Goal: Information Seeking & Learning: Learn about a topic

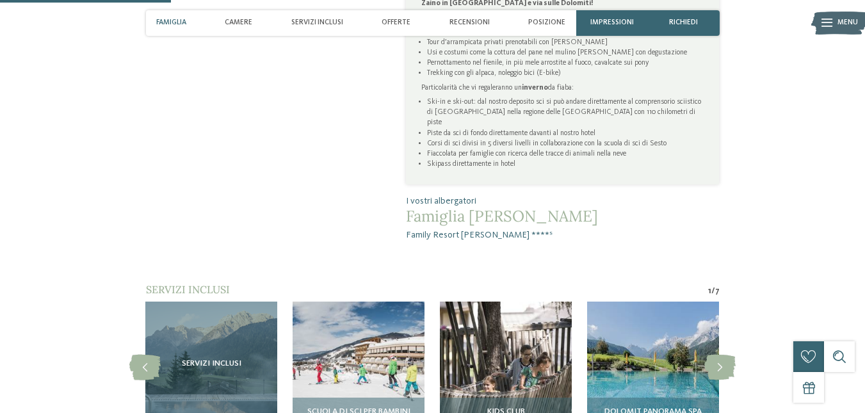
scroll to position [854, 0]
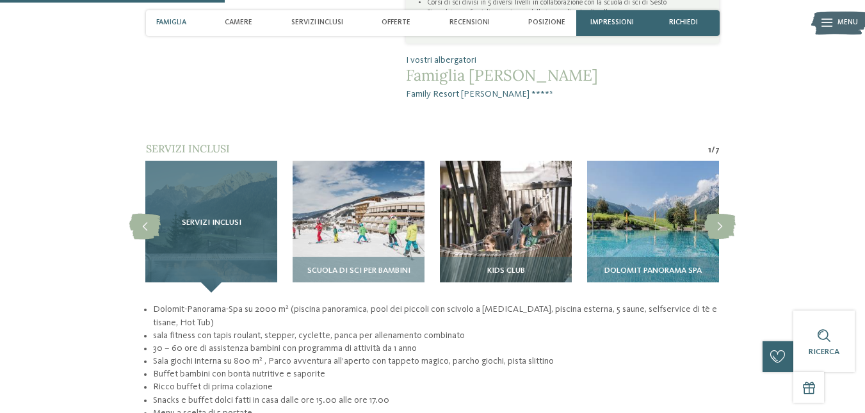
click at [237, 176] on div "Servizi inclusi" at bounding box center [211, 227] width 132 height 132
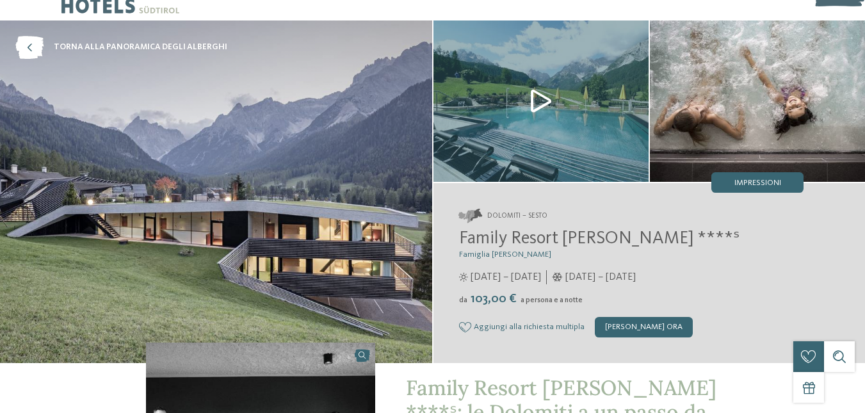
scroll to position [0, 0]
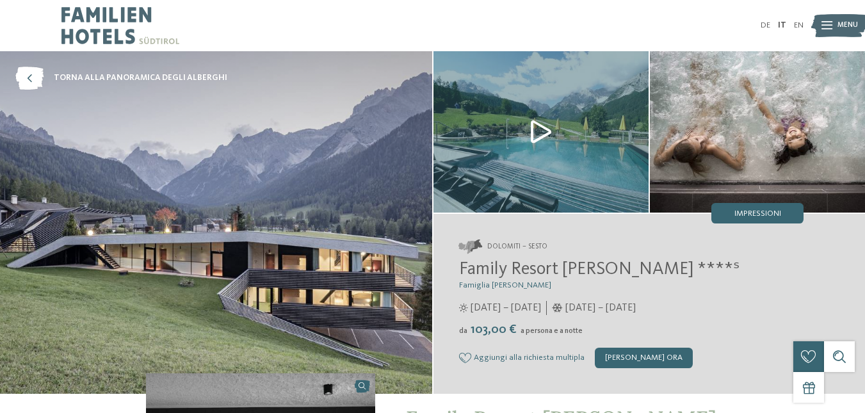
click at [840, 26] on span "Menu" at bounding box center [848, 25] width 20 height 10
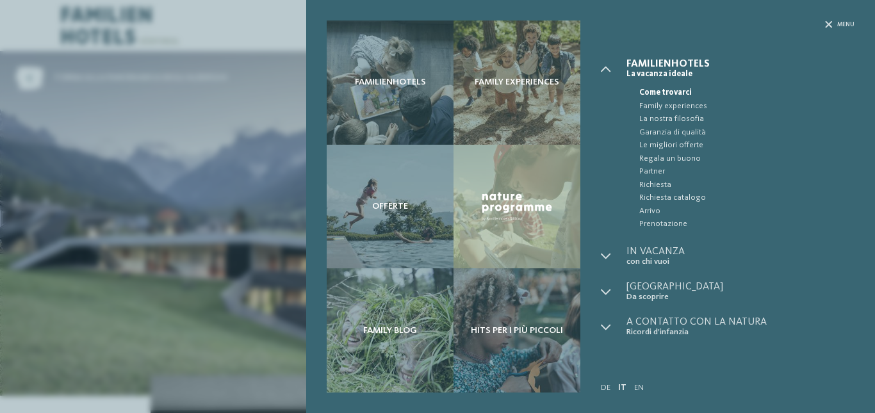
click at [207, 120] on div "Familienhotels Family experiences Offerte" at bounding box center [437, 206] width 875 height 413
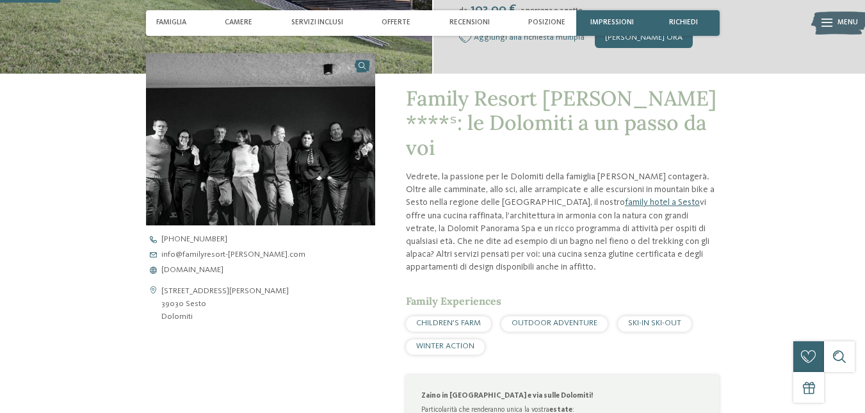
scroll to position [107, 0]
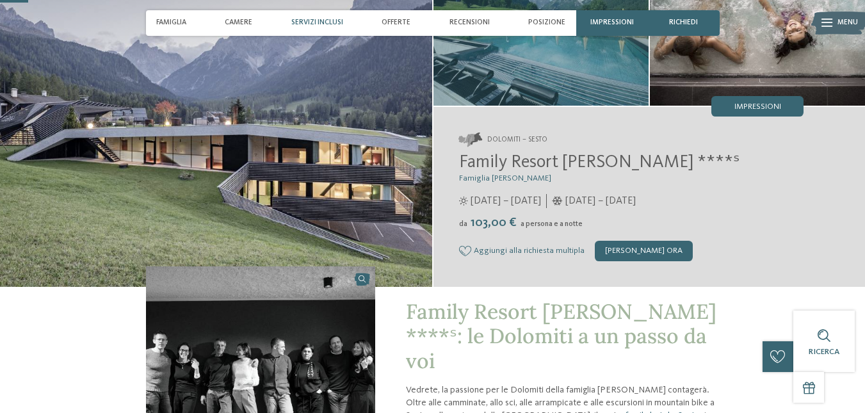
click at [306, 17] on div "Servizi inclusi" at bounding box center [317, 23] width 62 height 26
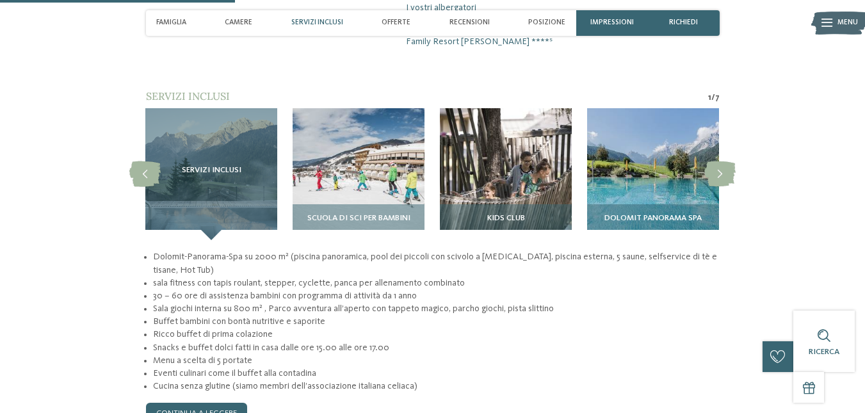
scroll to position [997, 0]
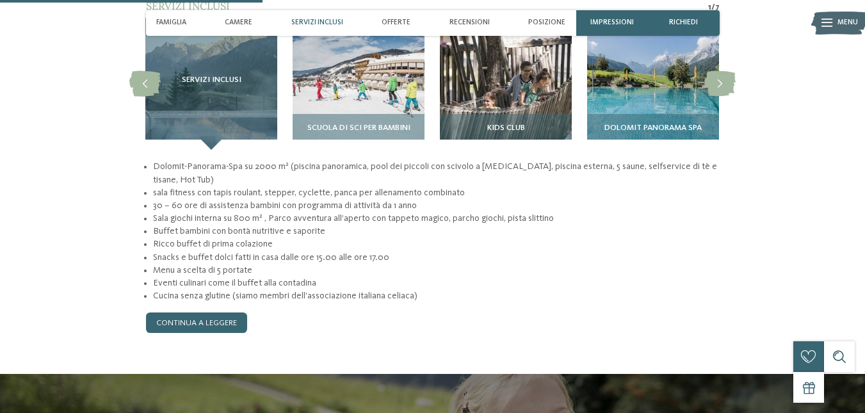
drag, startPoint x: 160, startPoint y: 127, endPoint x: 409, endPoint y: 270, distance: 287.2
click at [409, 270] on div "Dolomit-Panorama-Spa su 2000 m² (piscina panoramica, pool dei piccoli con scivo…" at bounding box center [433, 246] width 574 height 173
click at [430, 276] on div "Dolomit-Panorama-Spa su 2000 m² (piscina panoramica, pool dei piccoli con scivo…" at bounding box center [433, 246] width 574 height 173
click at [423, 277] on li "Eventi culinari come il buffet alla contadina" at bounding box center [436, 283] width 566 height 13
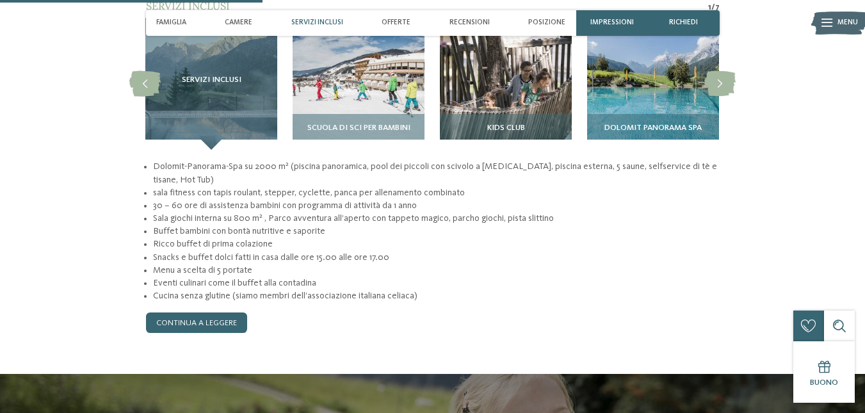
click at [107, 109] on section "Servizi inclusi 1 / 7 slide 8 to 11 of 7 Servizi inclusi" at bounding box center [433, 166] width 697 height 334
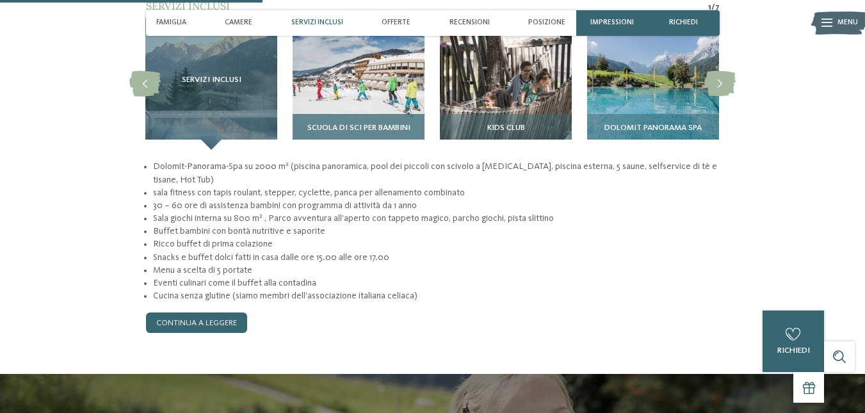
click at [366, 71] on img at bounding box center [359, 84] width 132 height 132
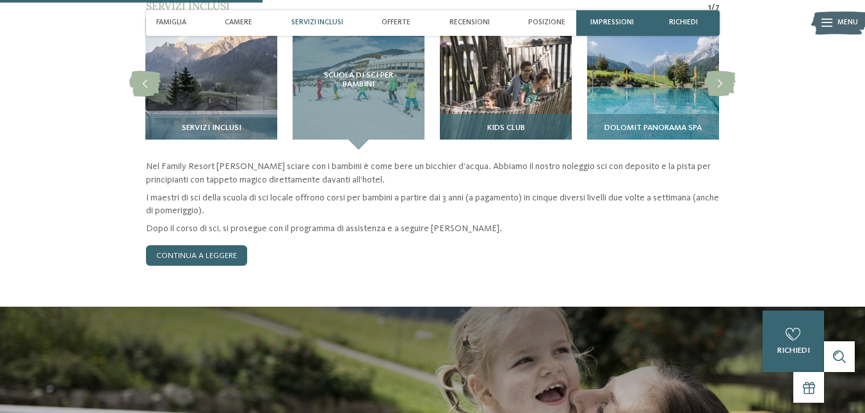
click at [532, 62] on img at bounding box center [506, 84] width 132 height 132
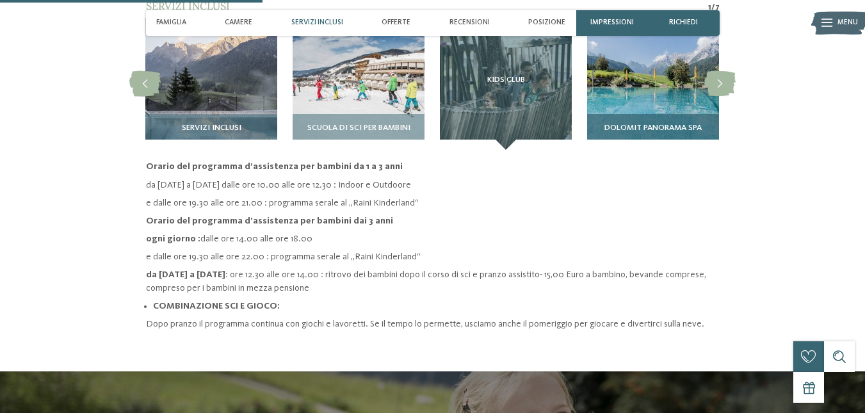
click at [647, 114] on div "Dolomit Panorama SPA" at bounding box center [653, 132] width 132 height 36
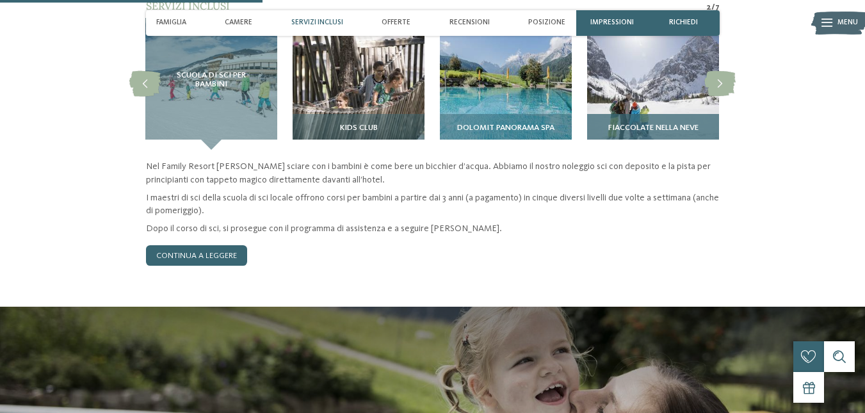
click at [685, 114] on div "Fiaccolate nella neve" at bounding box center [653, 132] width 132 height 36
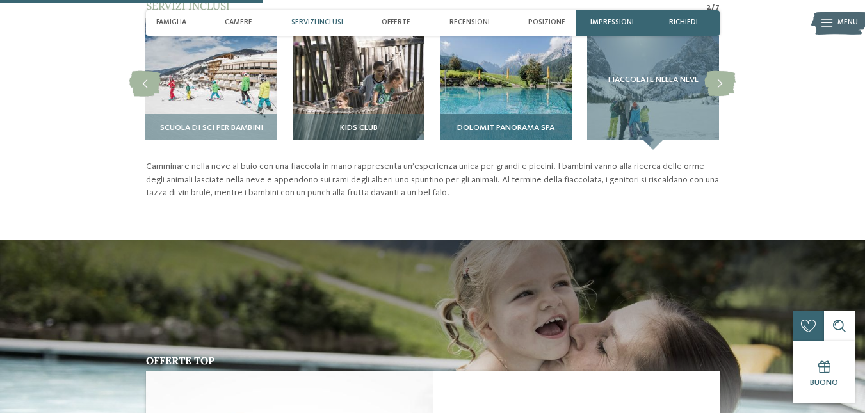
click at [514, 61] on img at bounding box center [506, 84] width 132 height 132
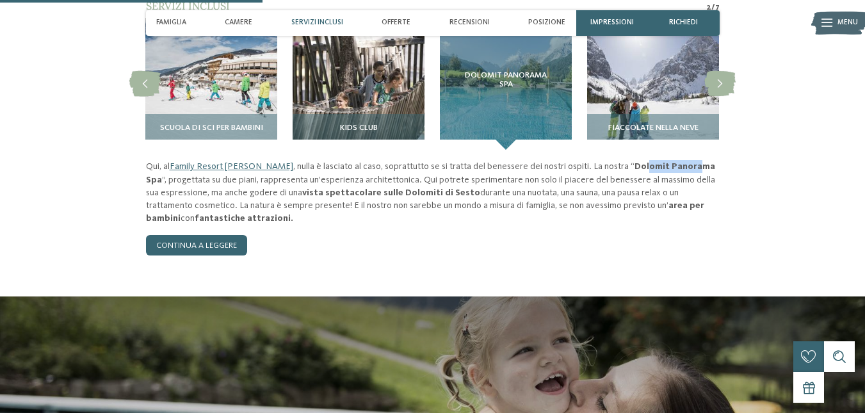
drag, startPoint x: 602, startPoint y: 127, endPoint x: 653, endPoint y: 131, distance: 51.4
click at [653, 162] on strong "Dolomit Panorama Spa" at bounding box center [430, 173] width 569 height 22
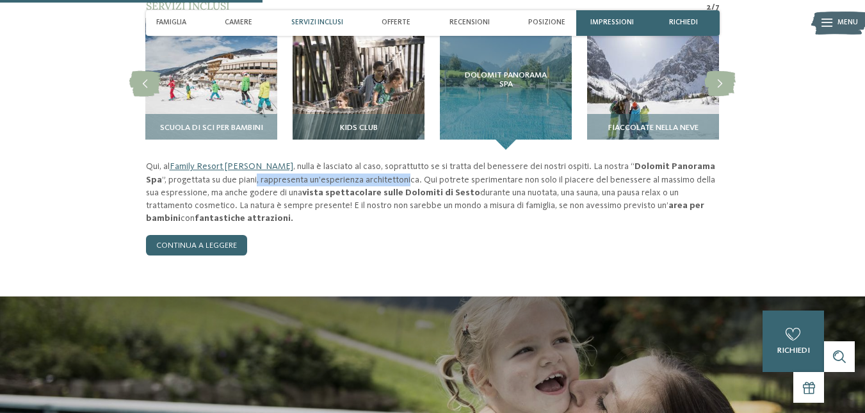
drag, startPoint x: 277, startPoint y: 142, endPoint x: 399, endPoint y: 152, distance: 122.1
click at [386, 160] on p "Qui, al Family Resort [PERSON_NAME] , nulla è lasciato al caso, soprattutto se …" at bounding box center [433, 192] width 574 height 65
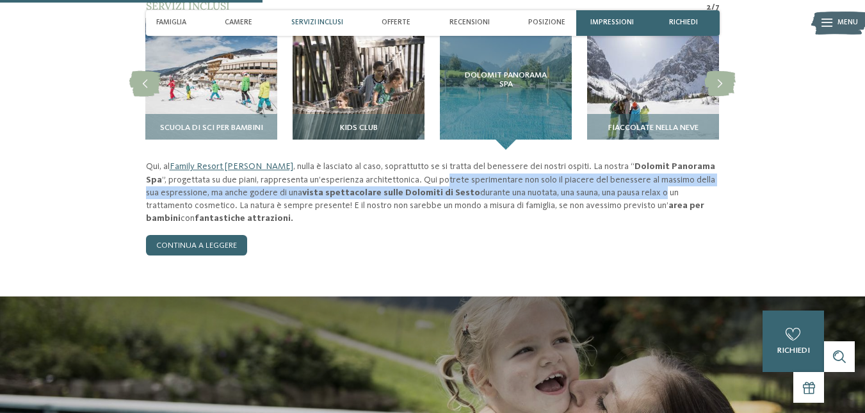
drag, startPoint x: 422, startPoint y: 147, endPoint x: 643, endPoint y: 159, distance: 221.3
click at [643, 160] on p "Qui, al Family Resort [PERSON_NAME] , nulla è lasciato al caso, soprattutto se …" at bounding box center [433, 192] width 574 height 65
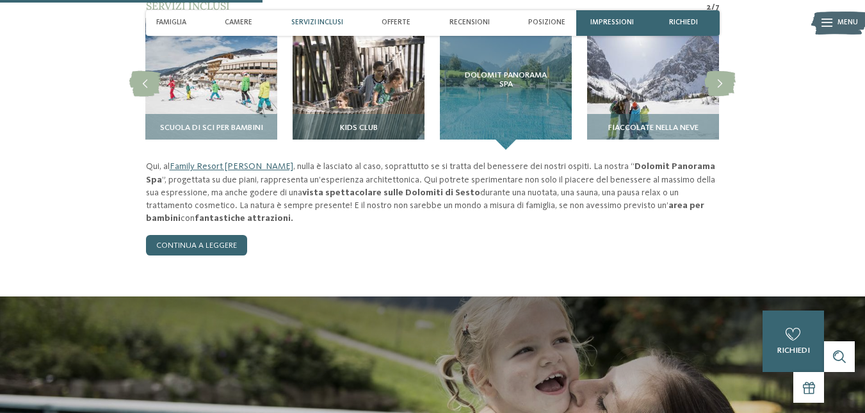
click at [658, 171] on p "Qui, al Family Resort [PERSON_NAME] , nulla è lasciato al caso, soprattutto se …" at bounding box center [433, 192] width 574 height 65
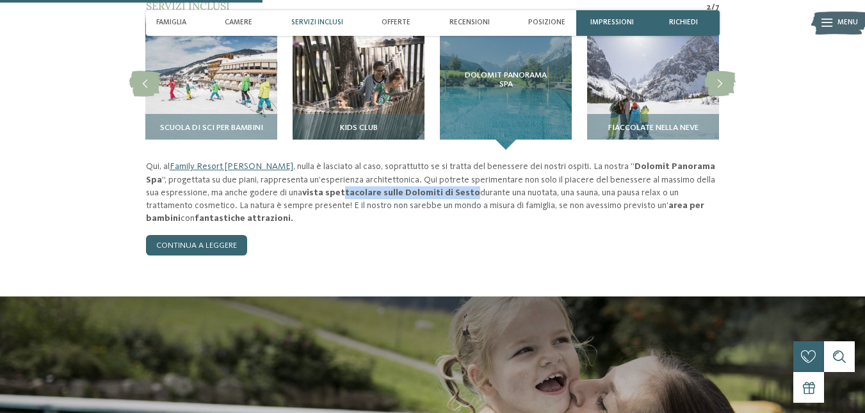
drag, startPoint x: 363, startPoint y: 154, endPoint x: 449, endPoint y: 154, distance: 85.8
click at [449, 160] on p "Qui, al Family Resort [PERSON_NAME] , nulla è lasciato al caso, soprattutto se …" at bounding box center [433, 192] width 574 height 65
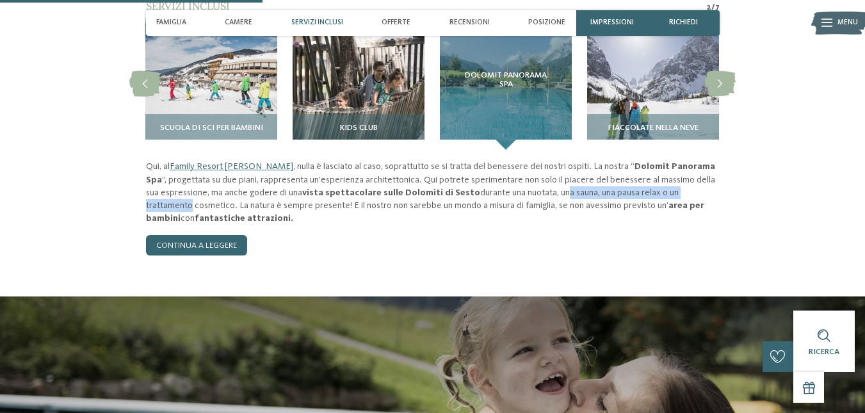
drag, startPoint x: 543, startPoint y: 159, endPoint x: 653, endPoint y: 167, distance: 110.4
click at [703, 160] on p "Qui, al Family Resort [PERSON_NAME] , nulla è lasciato al caso, soprattutto se …" at bounding box center [433, 192] width 574 height 65
click at [480, 176] on p "Qui, al Family Resort [PERSON_NAME] , nulla è lasciato al caso, soprattutto se …" at bounding box center [433, 192] width 574 height 65
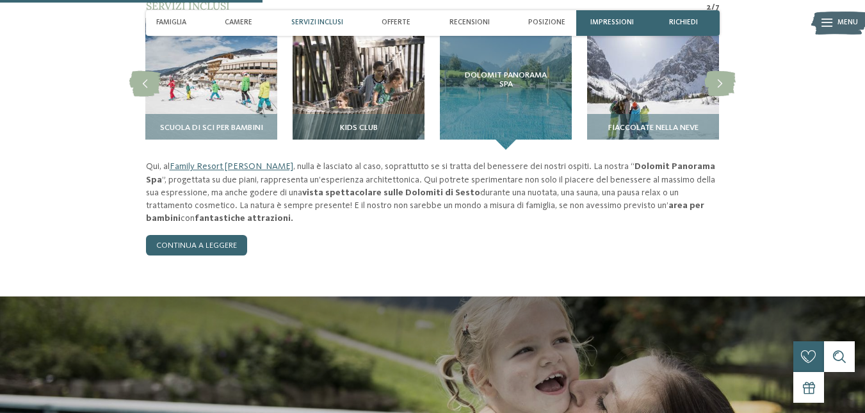
drag, startPoint x: 335, startPoint y: 167, endPoint x: 688, endPoint y: 196, distance: 354.1
click at [688, 196] on div "Qui, al Family Resort [PERSON_NAME] , nulla è lasciato al caso, soprattutto se …" at bounding box center [433, 207] width 574 height 95
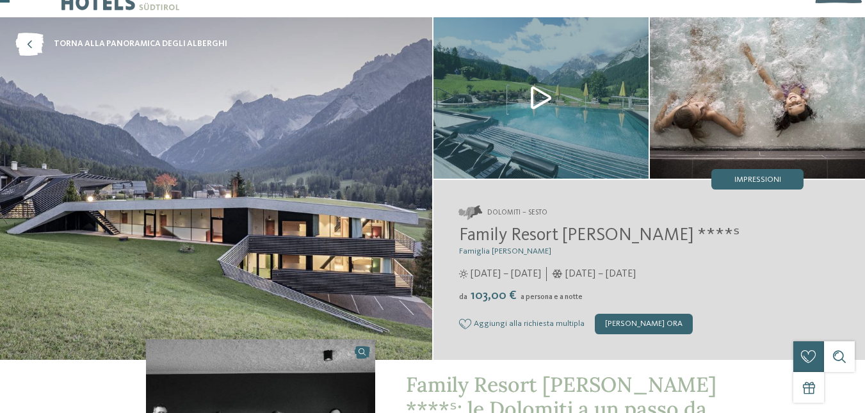
scroll to position [0, 0]
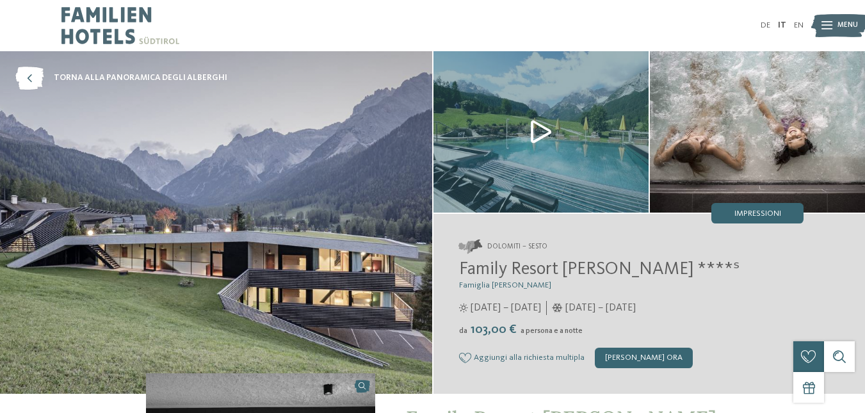
click at [844, 24] on span "Menu" at bounding box center [848, 25] width 20 height 10
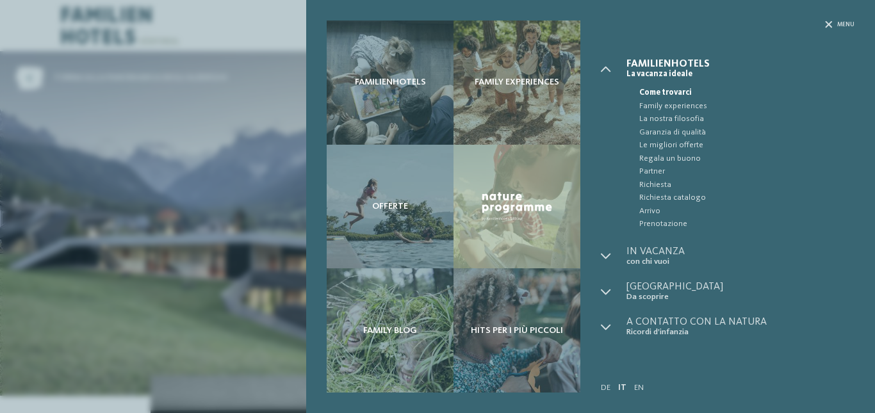
click at [842, 24] on span "Menu" at bounding box center [845, 24] width 17 height 8
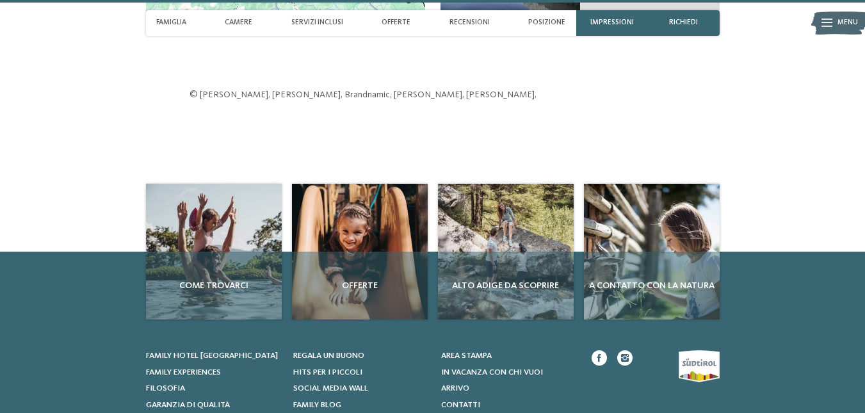
scroll to position [2801, 0]
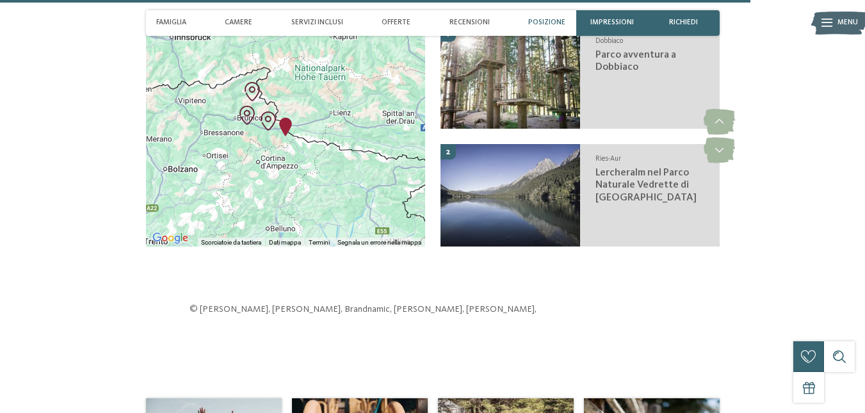
click at [298, 115] on div at bounding box center [285, 136] width 279 height 220
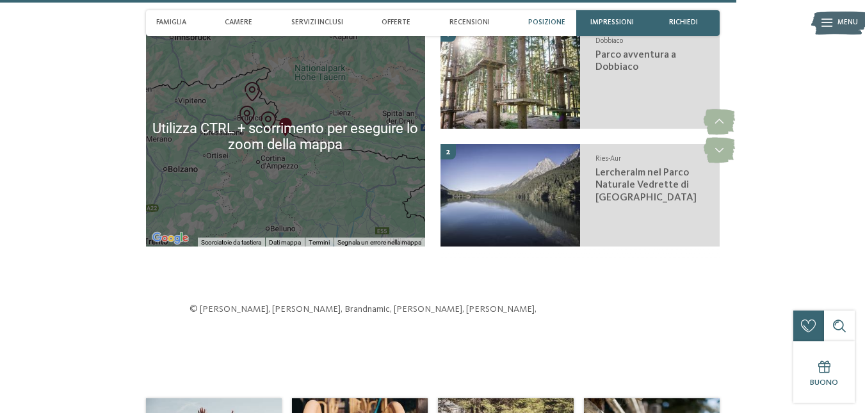
scroll to position [2694, 0]
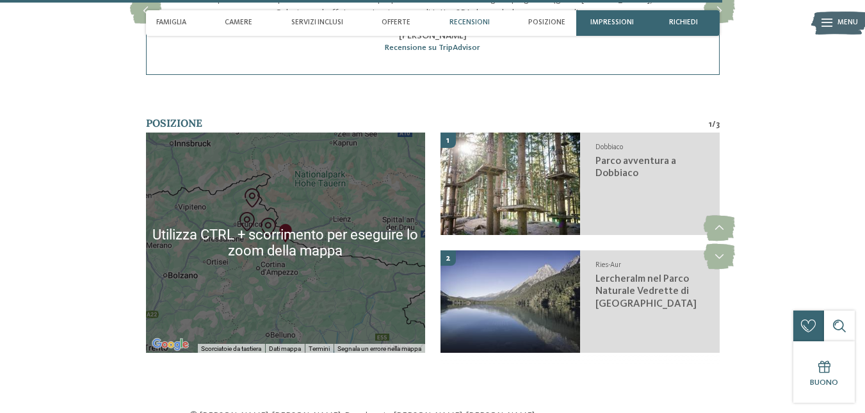
click at [293, 224] on img "Family Resort Rainer" at bounding box center [285, 233] width 19 height 19
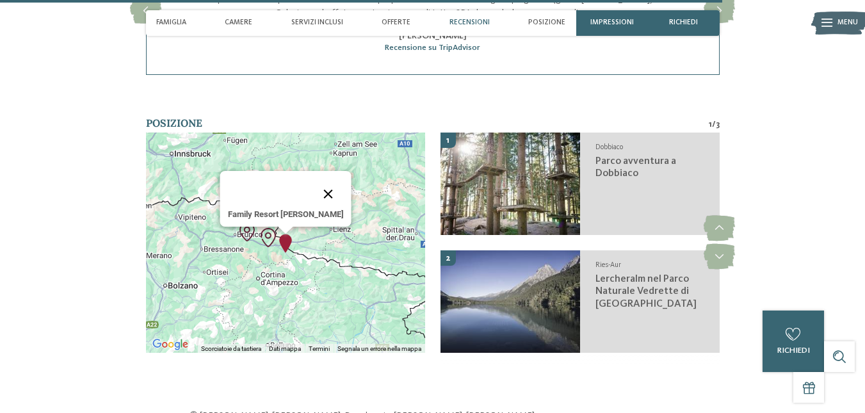
click at [313, 179] on button "Chiudi" at bounding box center [328, 194] width 31 height 31
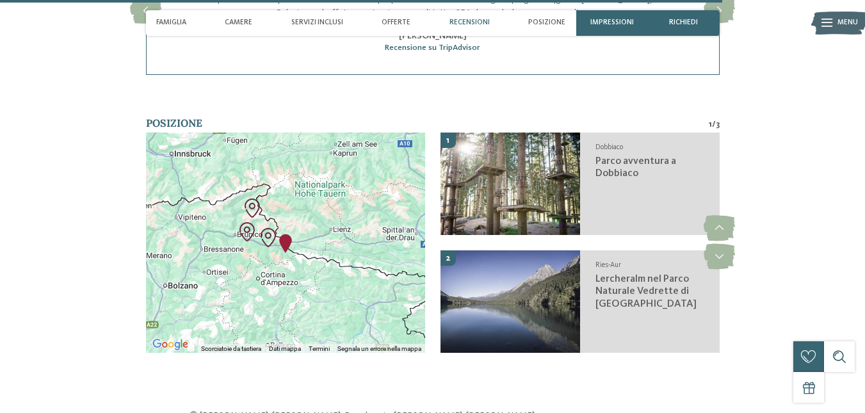
click at [313, 214] on div "Per navigare, premi i tasti Freccia." at bounding box center [285, 243] width 279 height 220
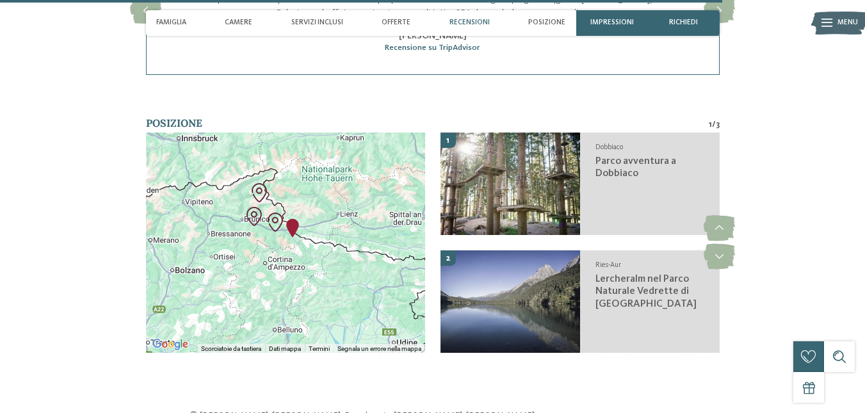
drag, startPoint x: 300, startPoint y: 200, endPoint x: 313, endPoint y: 160, distance: 41.7
click at [318, 152] on div at bounding box center [285, 243] width 279 height 220
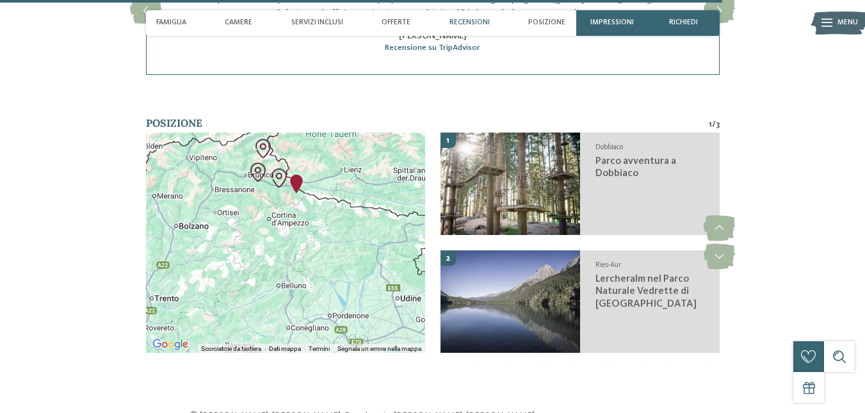
drag, startPoint x: 314, startPoint y: 203, endPoint x: 300, endPoint y: 191, distance: 18.2
click at [300, 192] on div at bounding box center [285, 243] width 279 height 220
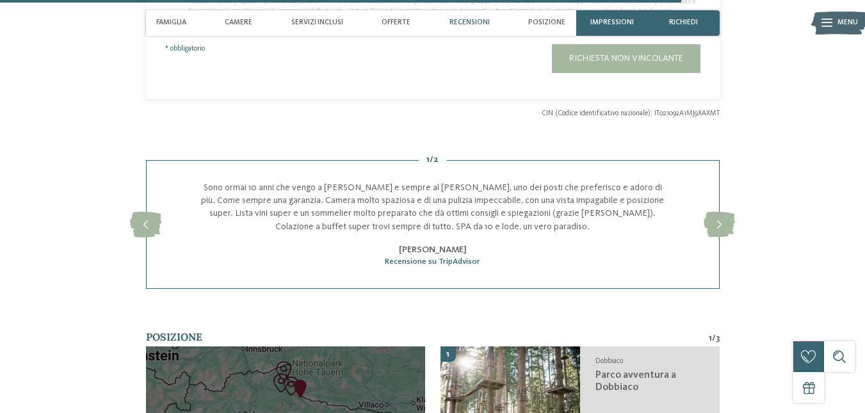
scroll to position [2587, 0]
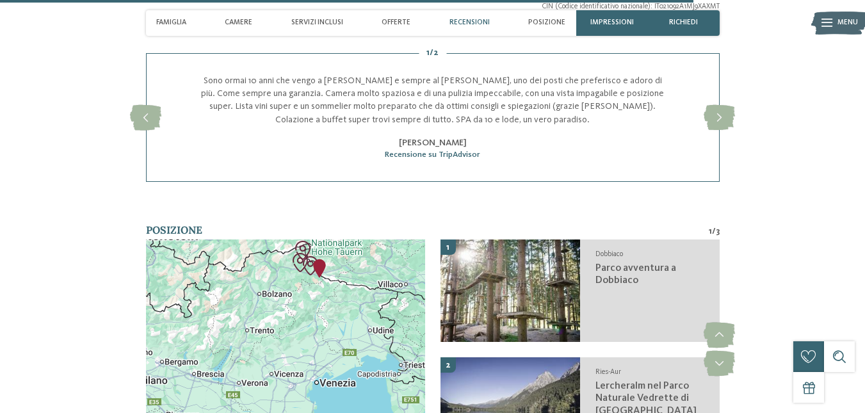
drag, startPoint x: 332, startPoint y: 280, endPoint x: 352, endPoint y: 257, distance: 29.9
click at [352, 257] on div at bounding box center [285, 350] width 279 height 220
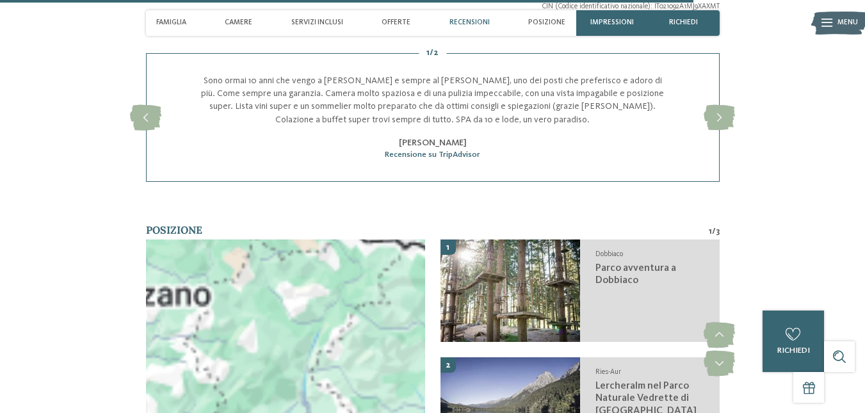
drag, startPoint x: 334, startPoint y: 244, endPoint x: 330, endPoint y: 321, distance: 77.0
click at [335, 331] on div at bounding box center [285, 350] width 279 height 220
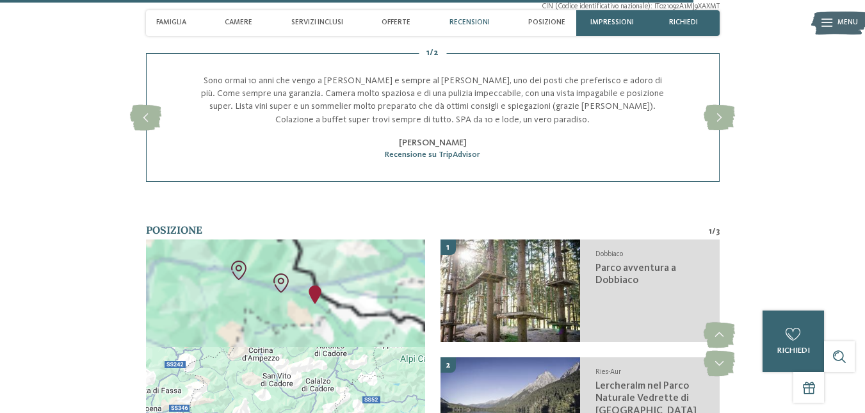
drag, startPoint x: 325, startPoint y: 246, endPoint x: 311, endPoint y: 313, distance: 68.1
click at [317, 322] on div at bounding box center [285, 350] width 279 height 220
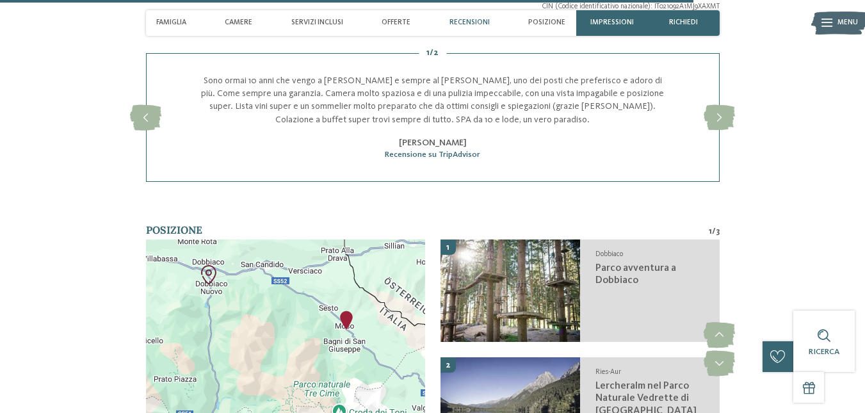
drag, startPoint x: 300, startPoint y: 279, endPoint x: 350, endPoint y: 350, distance: 87.0
click at [350, 350] on div at bounding box center [285, 350] width 279 height 220
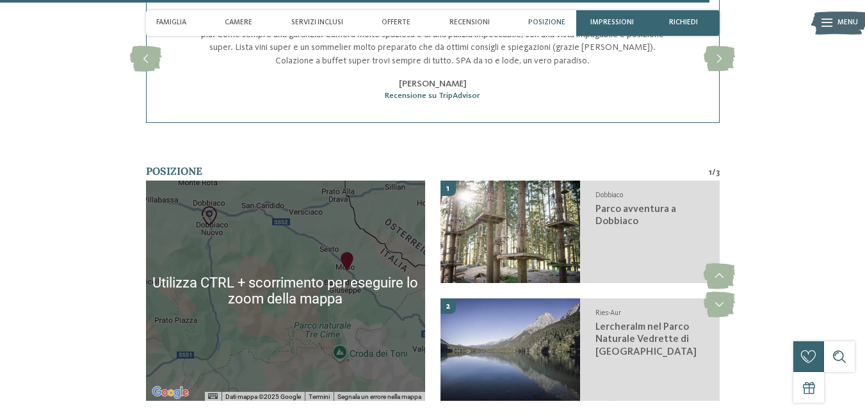
scroll to position [2694, 0]
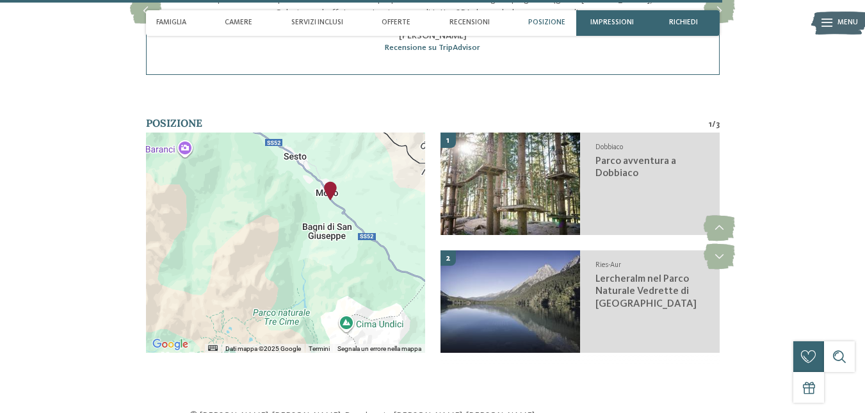
drag, startPoint x: 371, startPoint y: 183, endPoint x: 351, endPoint y: 222, distance: 43.8
click at [351, 243] on div at bounding box center [285, 243] width 279 height 220
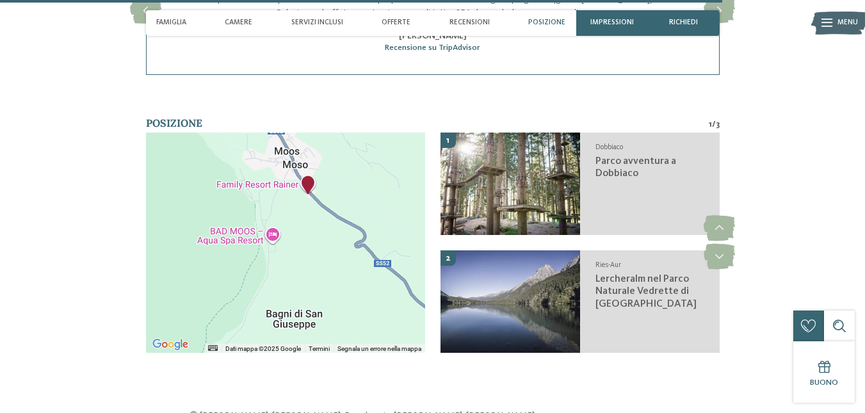
drag, startPoint x: 318, startPoint y: 177, endPoint x: 345, endPoint y: 272, distance: 99.1
click at [345, 272] on div at bounding box center [285, 243] width 279 height 220
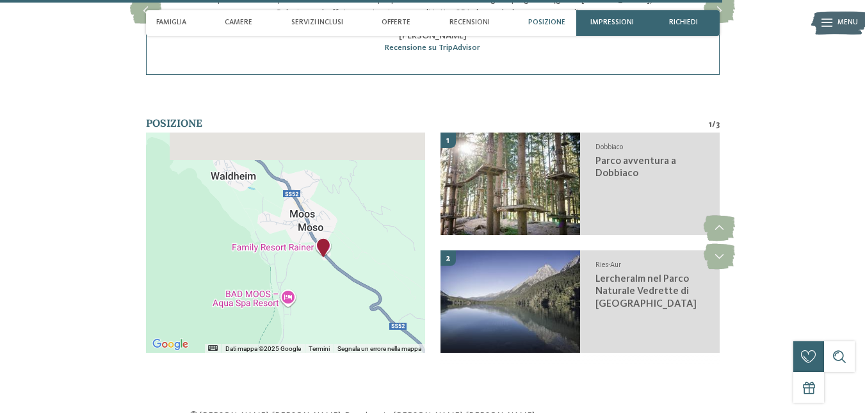
drag, startPoint x: 314, startPoint y: 191, endPoint x: 330, endPoint y: 256, distance: 66.5
click at [330, 256] on div at bounding box center [285, 243] width 279 height 220
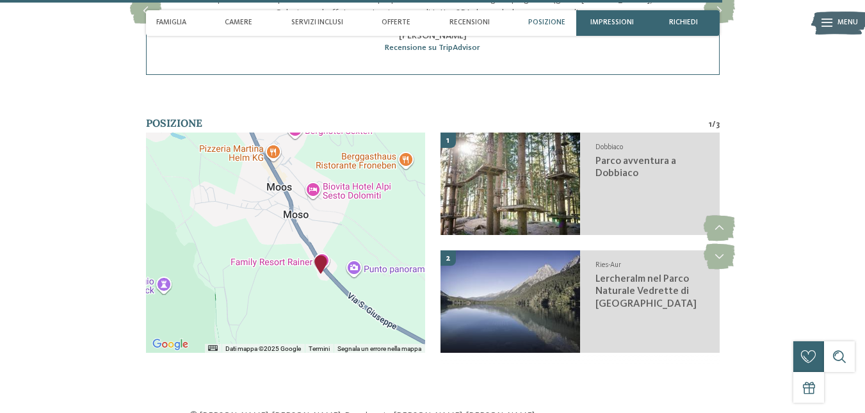
drag, startPoint x: 324, startPoint y: 230, endPoint x: 330, endPoint y: 265, distance: 35.7
click at [330, 265] on div at bounding box center [285, 243] width 279 height 220
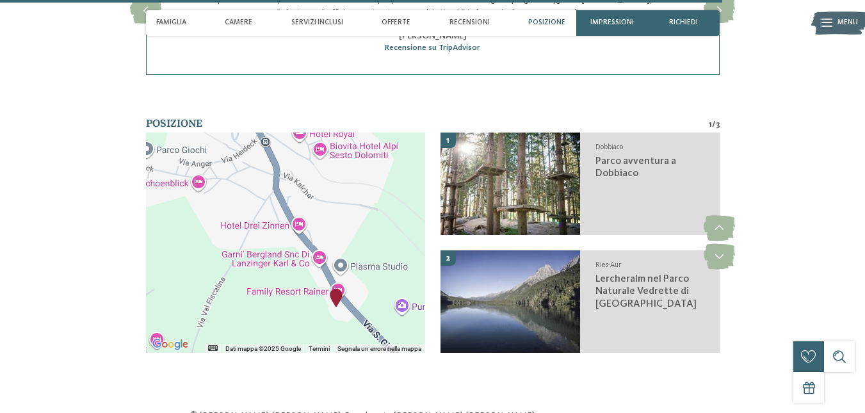
drag, startPoint x: 324, startPoint y: 181, endPoint x: 364, endPoint y: 231, distance: 63.7
click at [364, 232] on div at bounding box center [285, 243] width 279 height 220
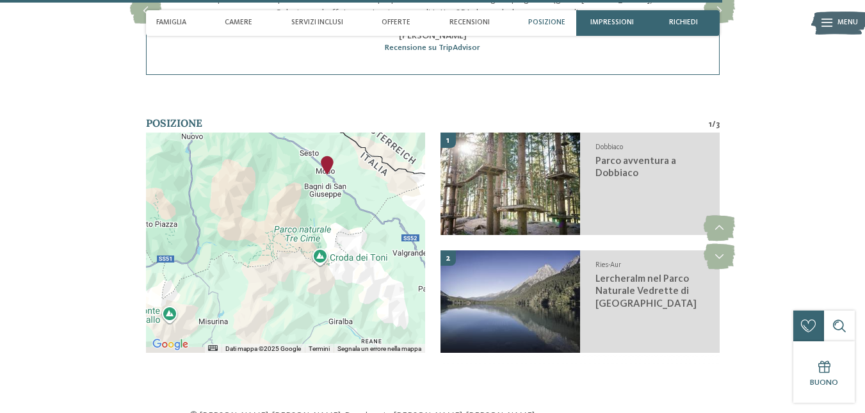
drag, startPoint x: 345, startPoint y: 239, endPoint x: 303, endPoint y: 142, distance: 105.3
click at [305, 144] on div at bounding box center [285, 243] width 279 height 220
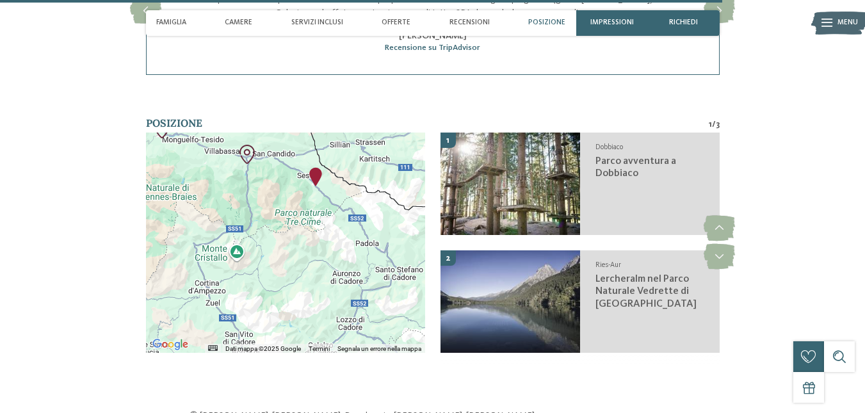
drag, startPoint x: 323, startPoint y: 259, endPoint x: 324, endPoint y: 241, distance: 18.6
click at [324, 241] on div at bounding box center [285, 243] width 279 height 220
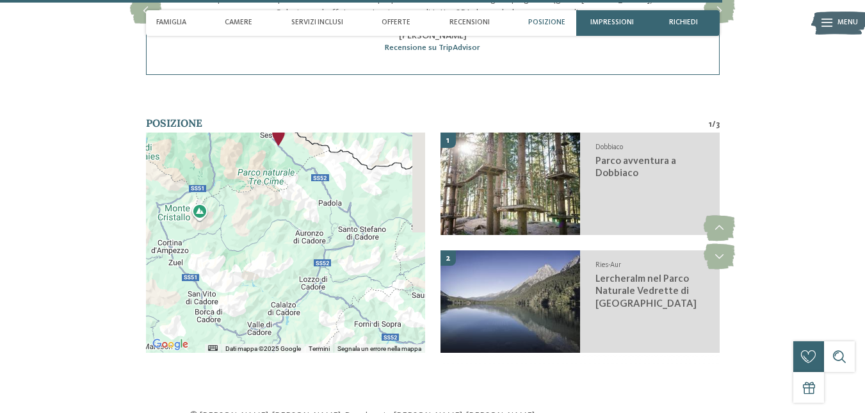
drag, startPoint x: 270, startPoint y: 231, endPoint x: 235, endPoint y: 193, distance: 51.2
click at [235, 193] on div at bounding box center [285, 243] width 279 height 220
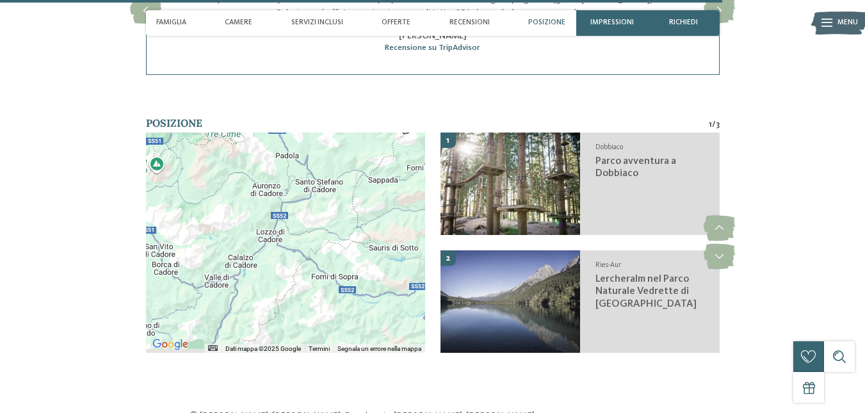
drag, startPoint x: 372, startPoint y: 254, endPoint x: 396, endPoint y: 206, distance: 53.8
click at [396, 206] on div at bounding box center [285, 243] width 279 height 220
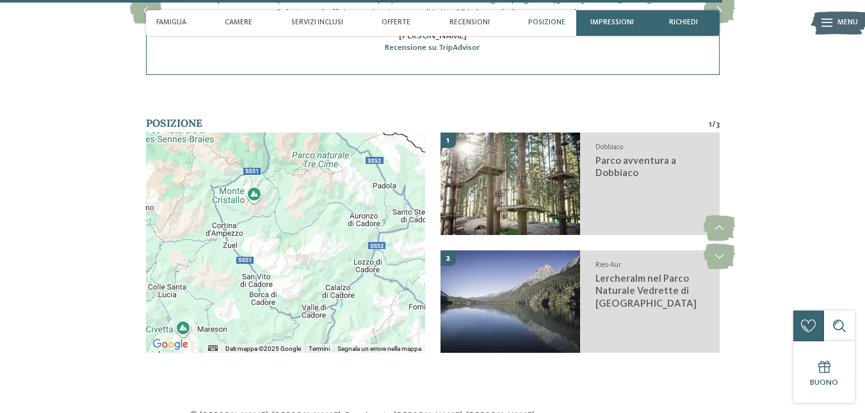
drag, startPoint x: 281, startPoint y: 216, endPoint x: 281, endPoint y: 247, distance: 31.4
click at [281, 247] on div at bounding box center [285, 243] width 279 height 220
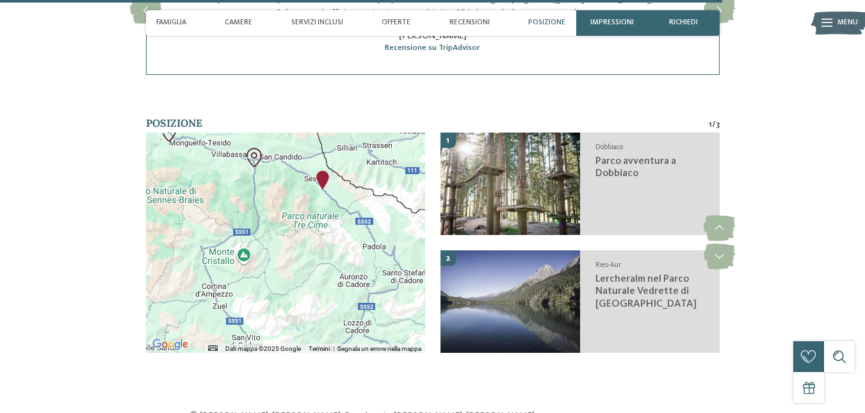
drag, startPoint x: 348, startPoint y: 167, endPoint x: 337, endPoint y: 232, distance: 66.3
click at [337, 232] on div at bounding box center [285, 243] width 279 height 220
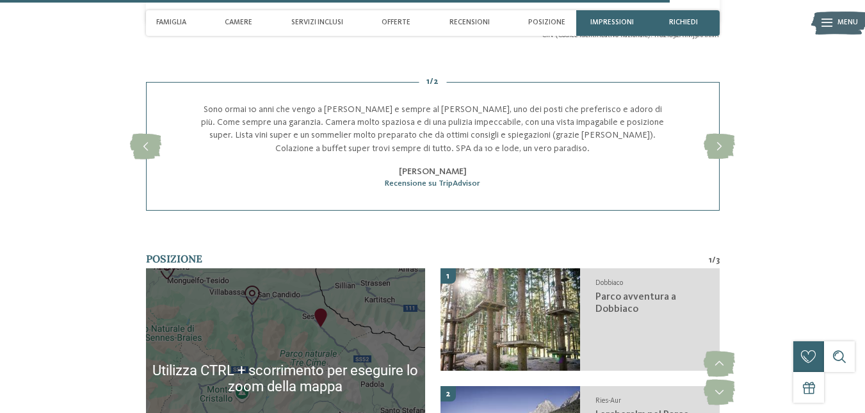
scroll to position [2480, 0]
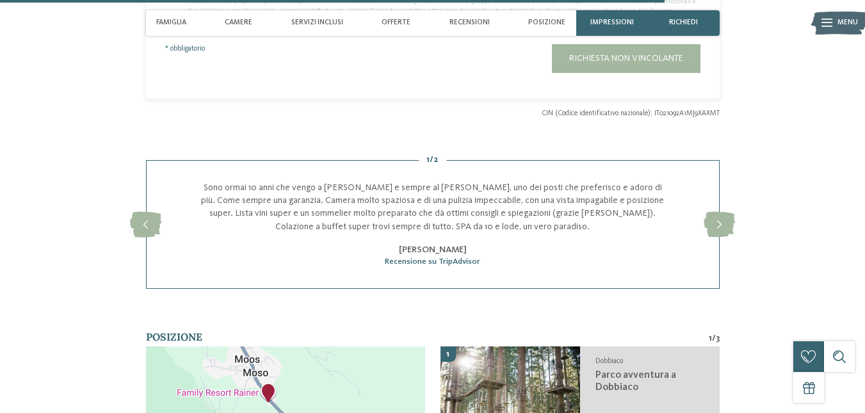
drag, startPoint x: 289, startPoint y: 351, endPoint x: 336, endPoint y: 380, distance: 55.5
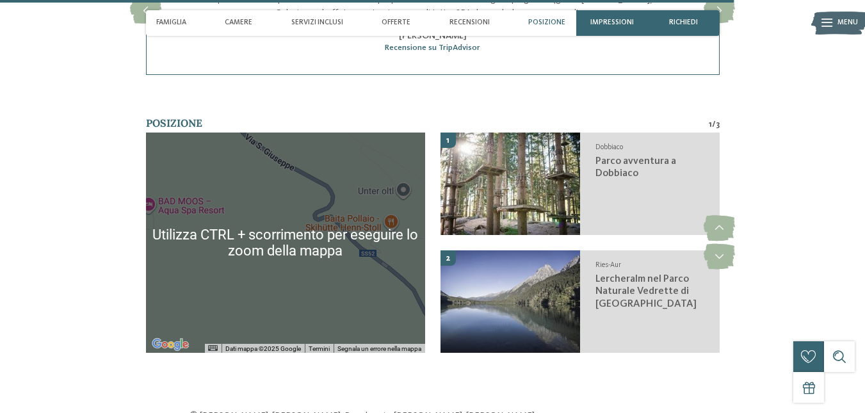
scroll to position [2801, 0]
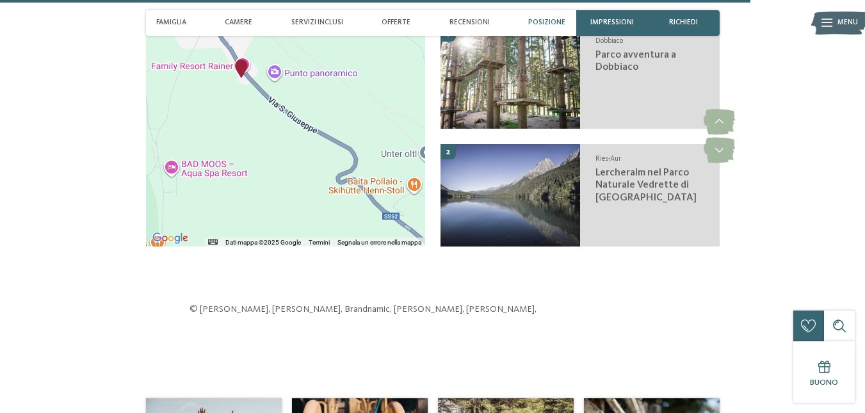
drag, startPoint x: 323, startPoint y: 136, endPoint x: 421, endPoint y: 208, distance: 122.3
click at [421, 208] on div "← Sposta a sinistra → Sposta a destra ↑ Sposta in alto ↓ Sposta in basso + Aume…" at bounding box center [285, 144] width 279 height 236
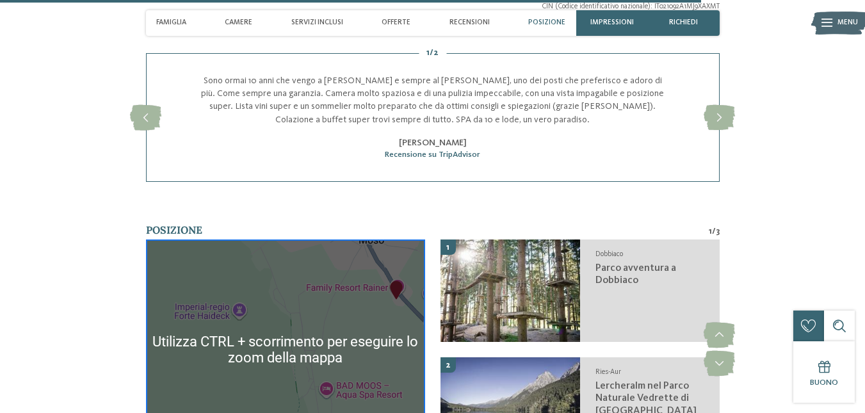
scroll to position [2694, 0]
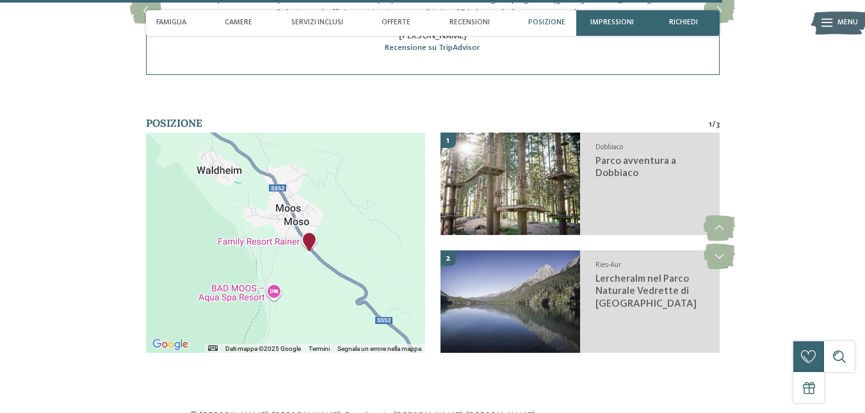
drag, startPoint x: 375, startPoint y: 190, endPoint x: 332, endPoint y: 224, distance: 55.1
click at [332, 224] on div at bounding box center [285, 243] width 279 height 220
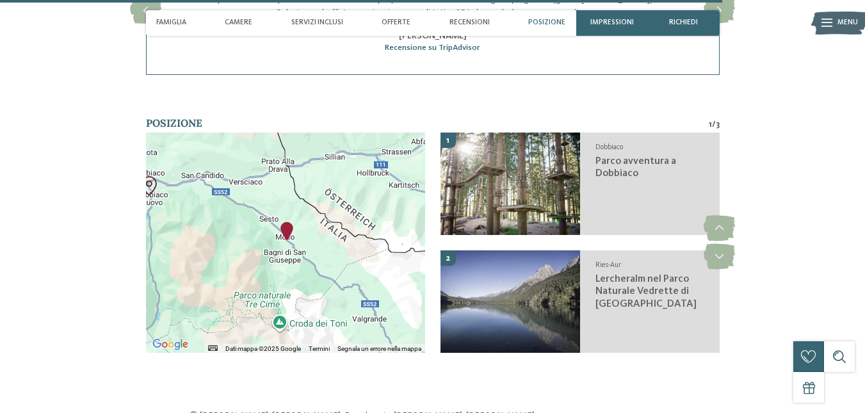
drag, startPoint x: 333, startPoint y: 242, endPoint x: 300, endPoint y: 222, distance: 38.6
click at [297, 222] on div at bounding box center [285, 243] width 279 height 220
